Goal: Find specific page/section: Find specific page/section

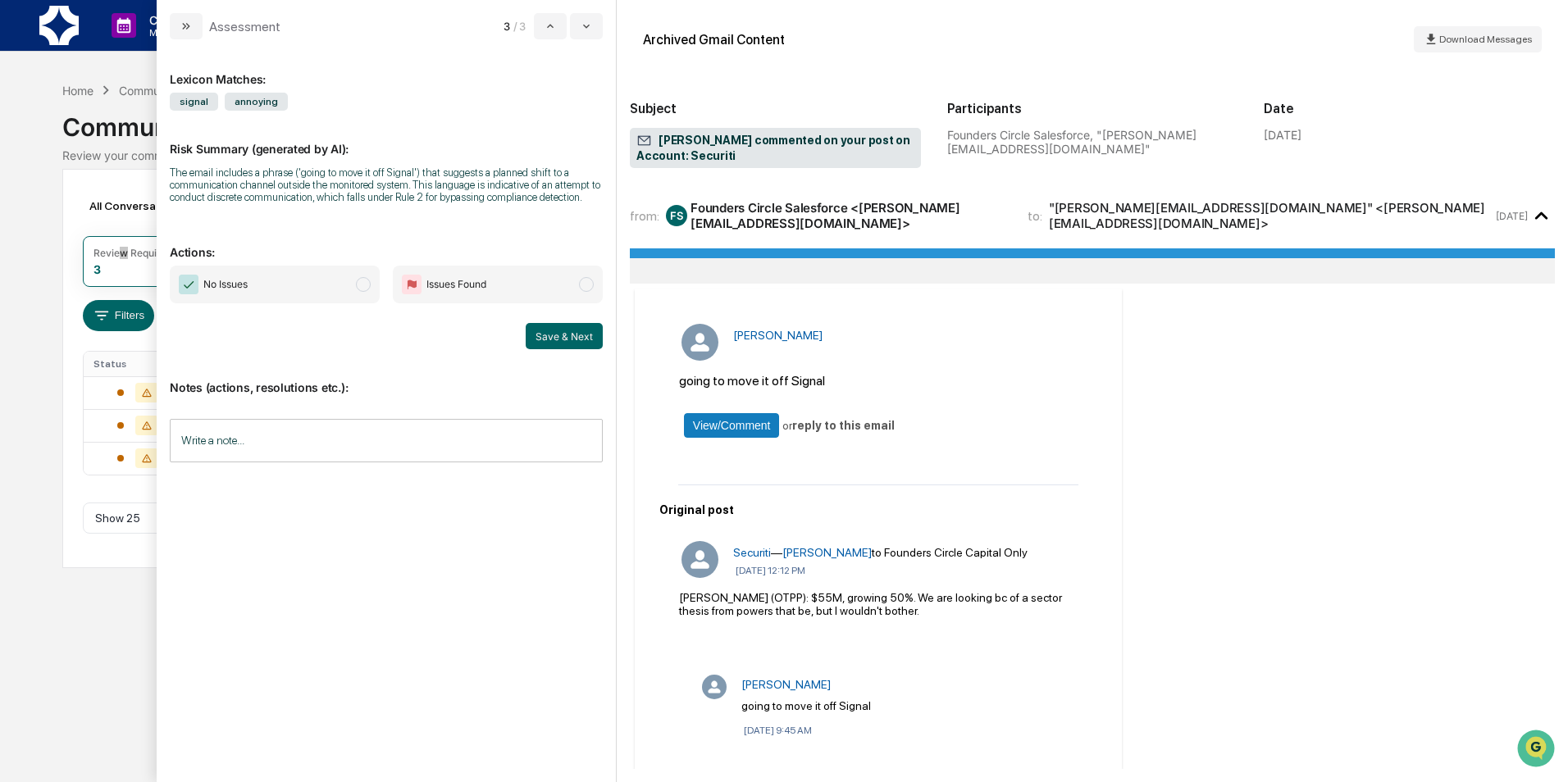
click at [827, 510] on div "Original post" at bounding box center [877, 510] width 438 height 13
click at [577, 22] on button "modal" at bounding box center [585, 26] width 32 height 27
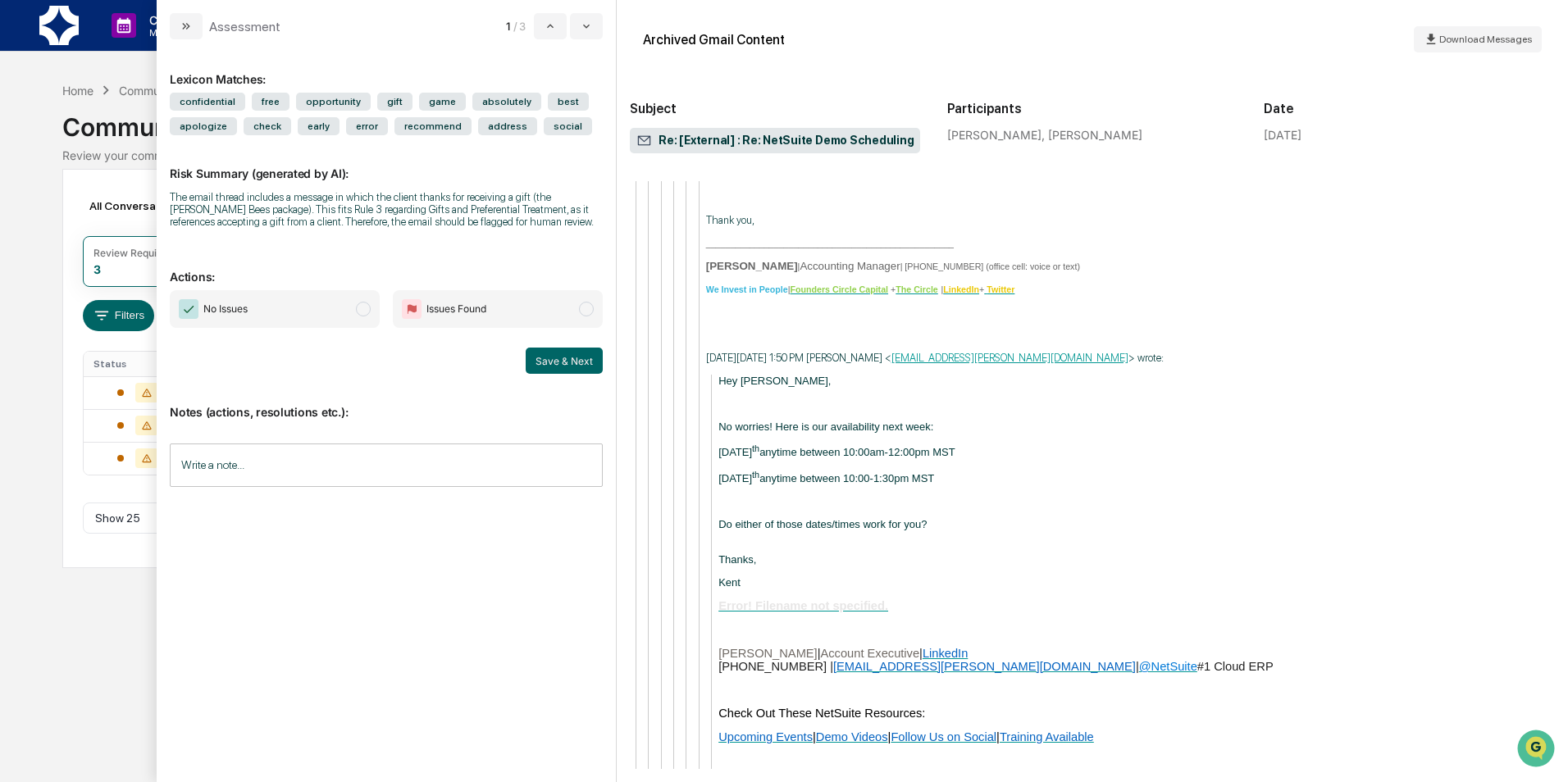
scroll to position [6920, 0]
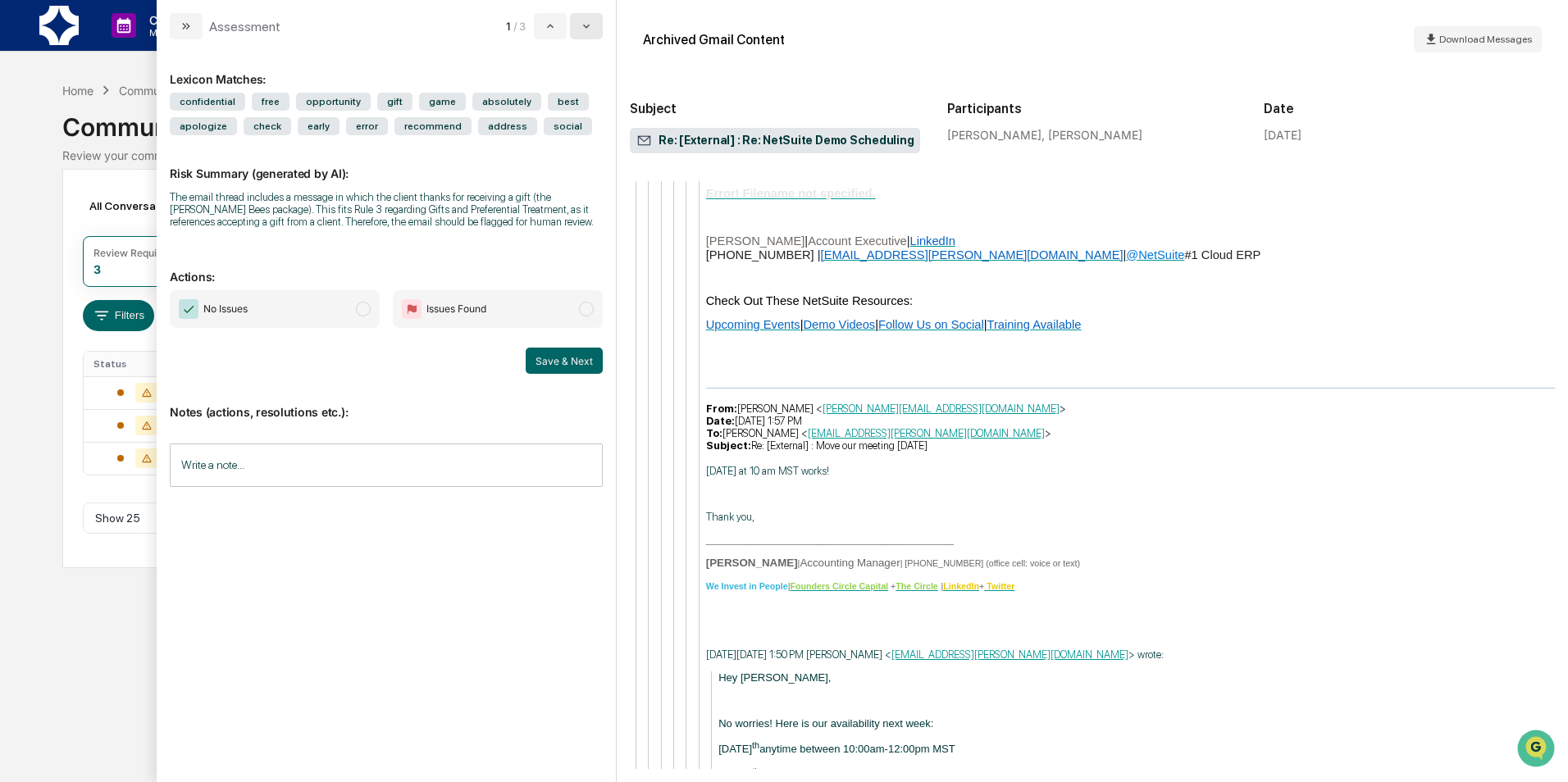
click at [579, 22] on button "modal" at bounding box center [585, 26] width 32 height 27
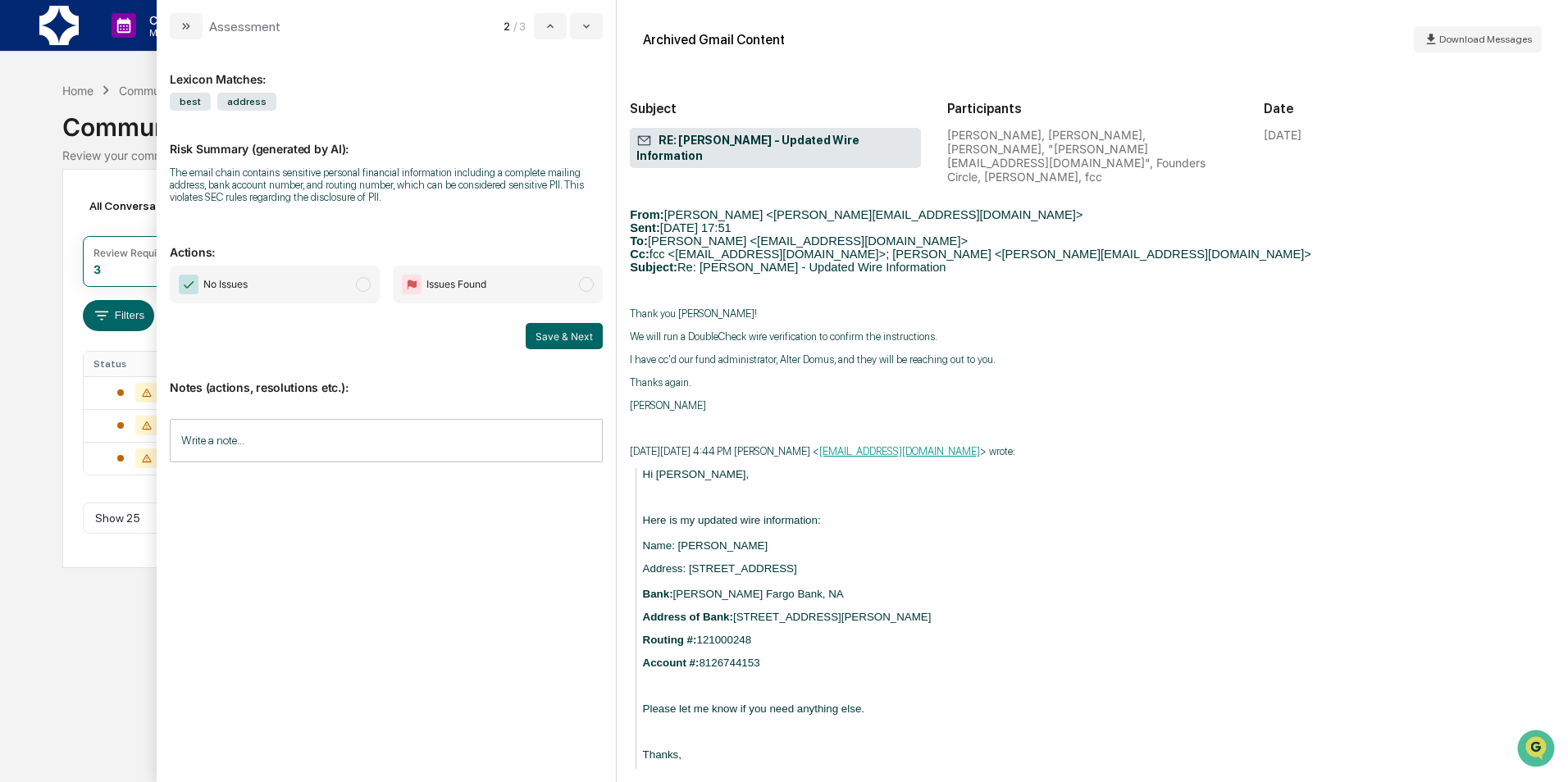
scroll to position [722, 0]
